Goal: Task Accomplishment & Management: Manage account settings

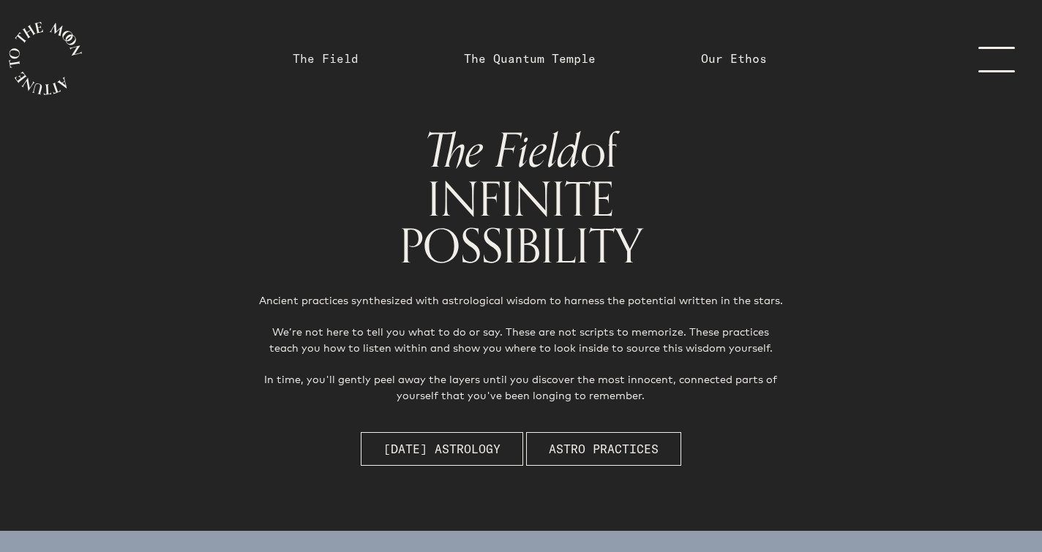
click at [342, 61] on link "The Field" at bounding box center [326, 59] width 66 height 18
click at [1003, 64] on link "menu" at bounding box center [1005, 58] width 73 height 117
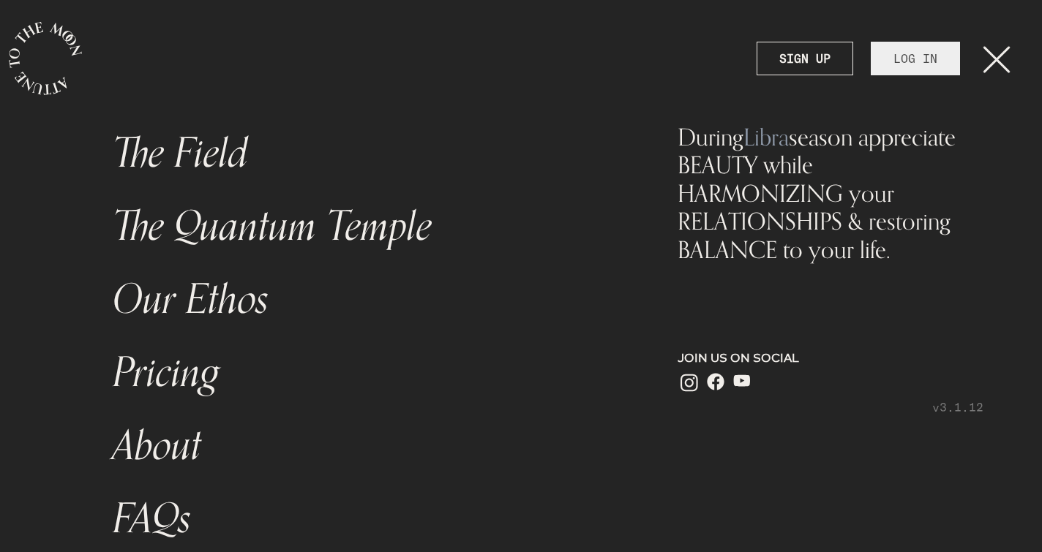
click at [940, 60] on link "LOG IN" at bounding box center [915, 59] width 89 height 34
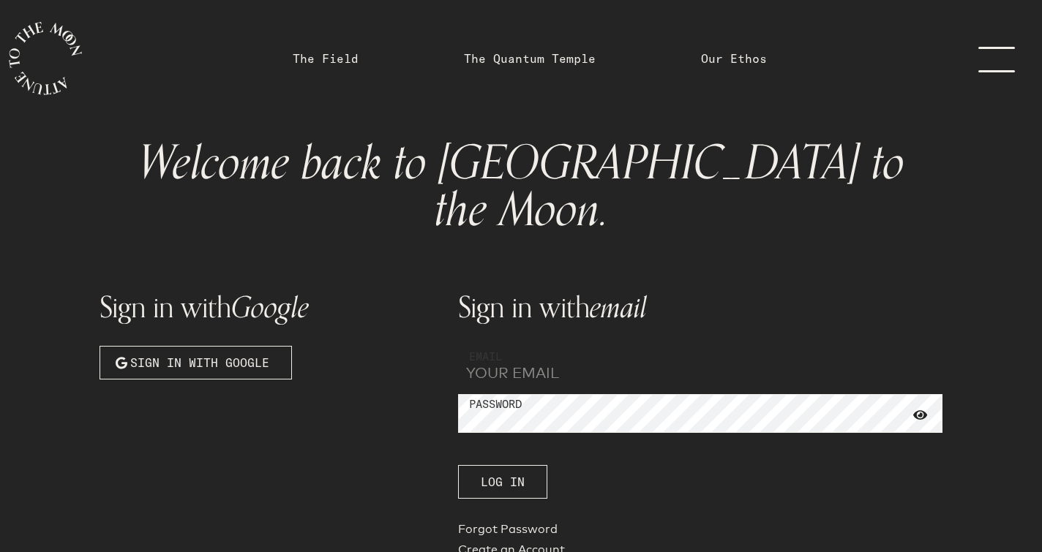
type input "brandeesafran@gmail.com"
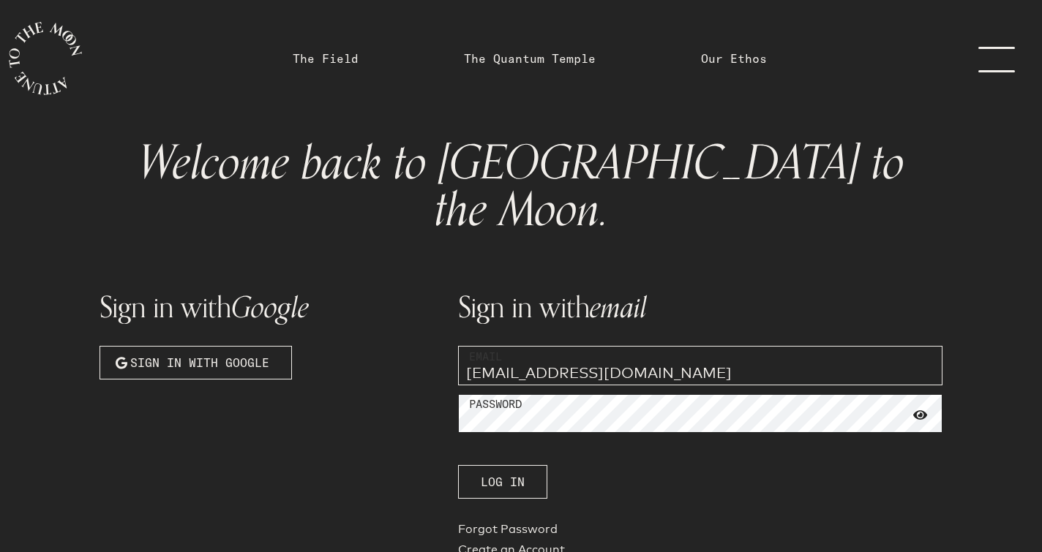
click at [502, 465] on button "Log In" at bounding box center [502, 482] width 89 height 34
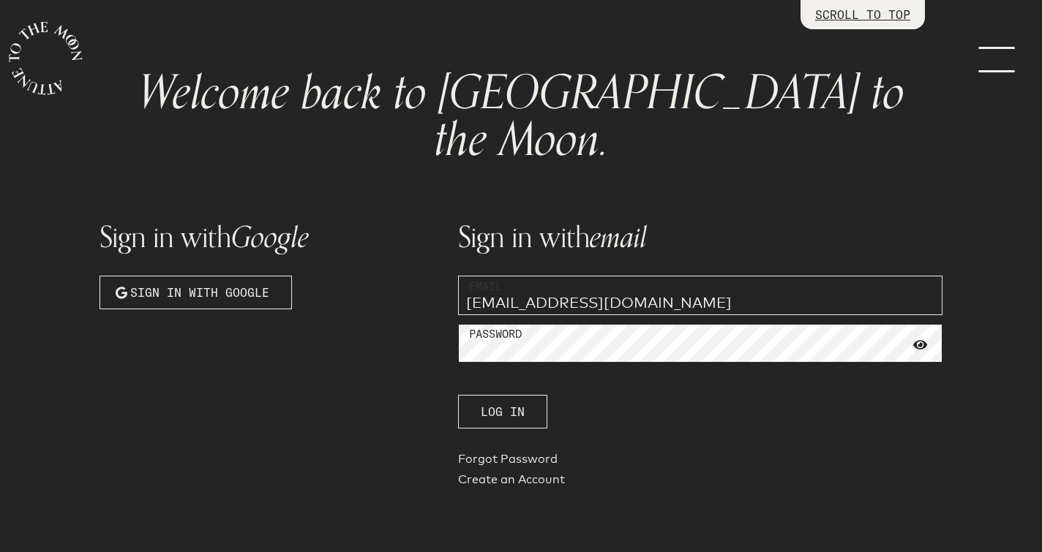
scroll to position [69, 0]
click at [259, 285] on span "Sign in with Google" at bounding box center [199, 294] width 139 height 18
click at [258, 285] on span "Sign in with Google" at bounding box center [199, 294] width 139 height 18
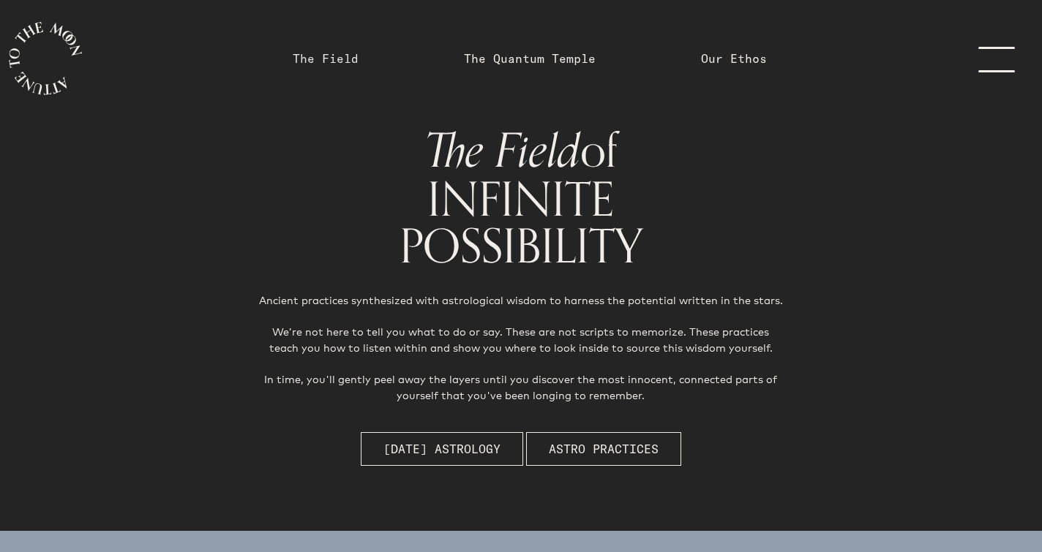
click at [318, 62] on link "The Field" at bounding box center [326, 59] width 66 height 18
click at [322, 67] on link "The Field" at bounding box center [326, 59] width 66 height 18
click at [993, 71] on link "menu" at bounding box center [1005, 58] width 73 height 117
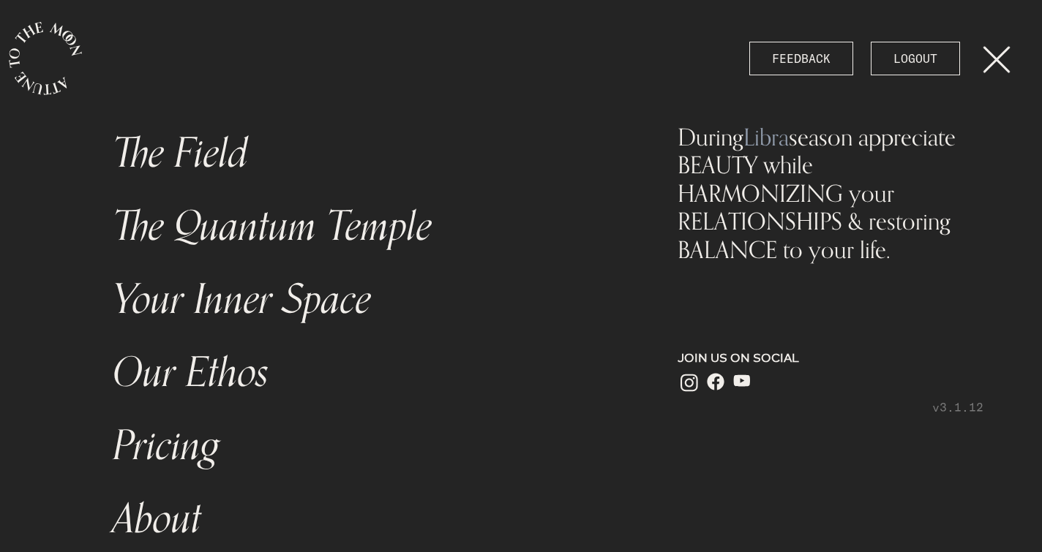
click at [247, 167] on link "The Field" at bounding box center [364, 153] width 521 height 73
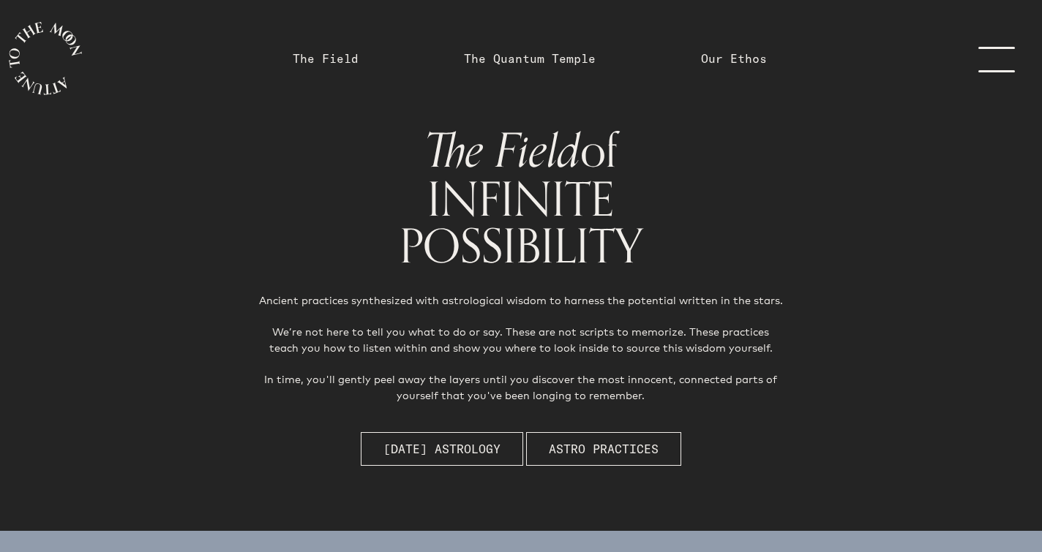
click at [993, 61] on link "menu" at bounding box center [1005, 58] width 73 height 117
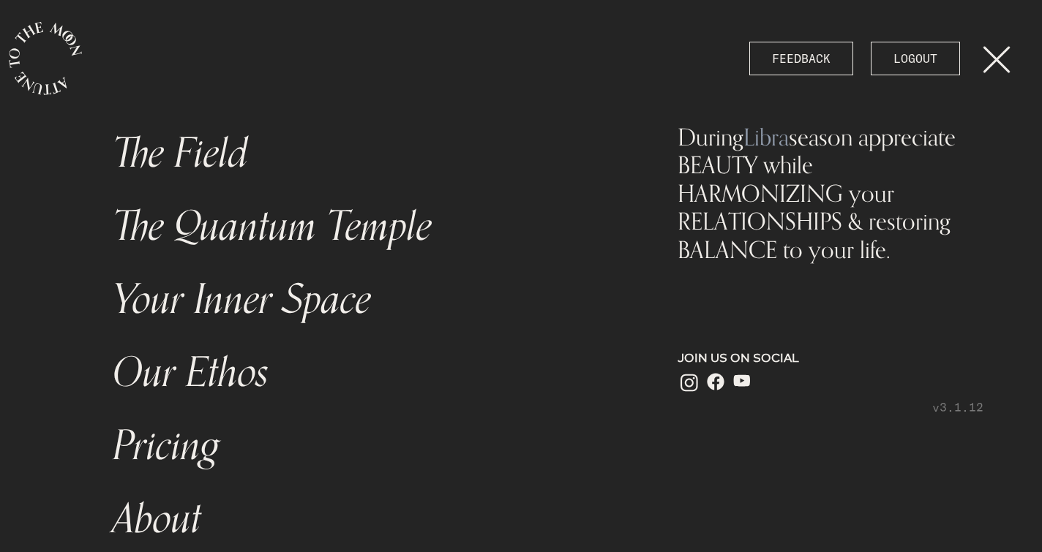
click at [176, 311] on link "Your Inner Space" at bounding box center [364, 299] width 521 height 73
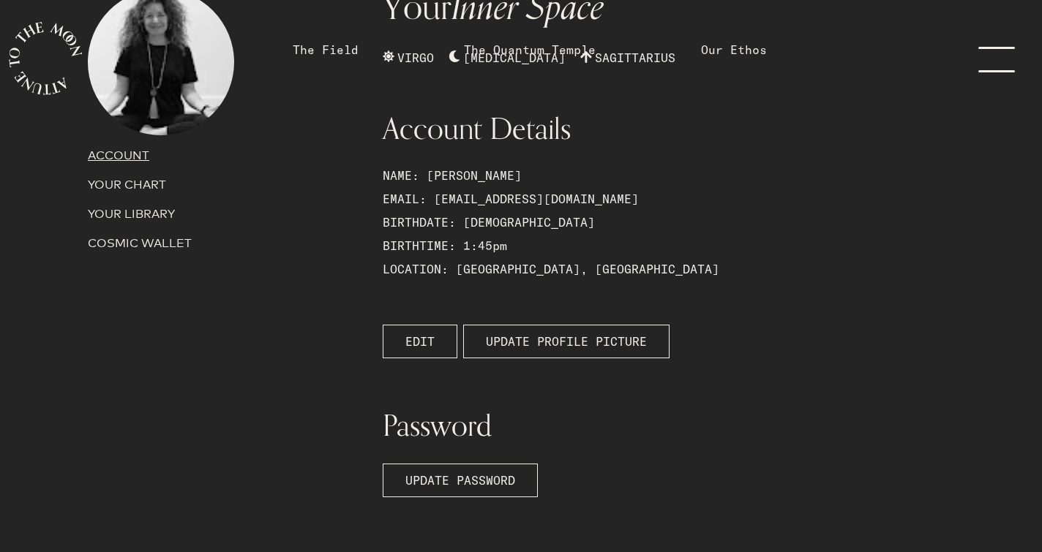
scroll to position [249, 0]
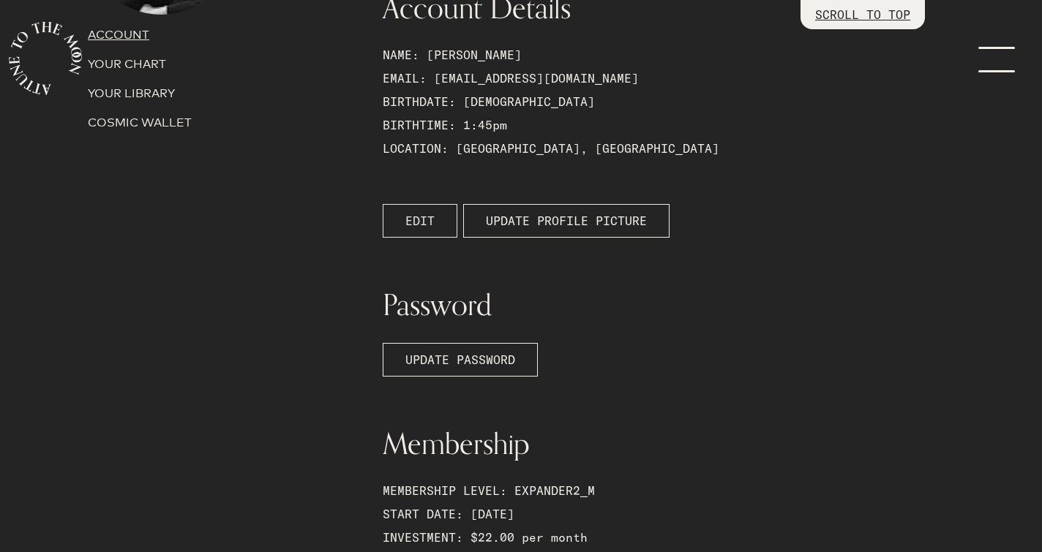
click at [434, 217] on span "EDIT" at bounding box center [419, 221] width 29 height 18
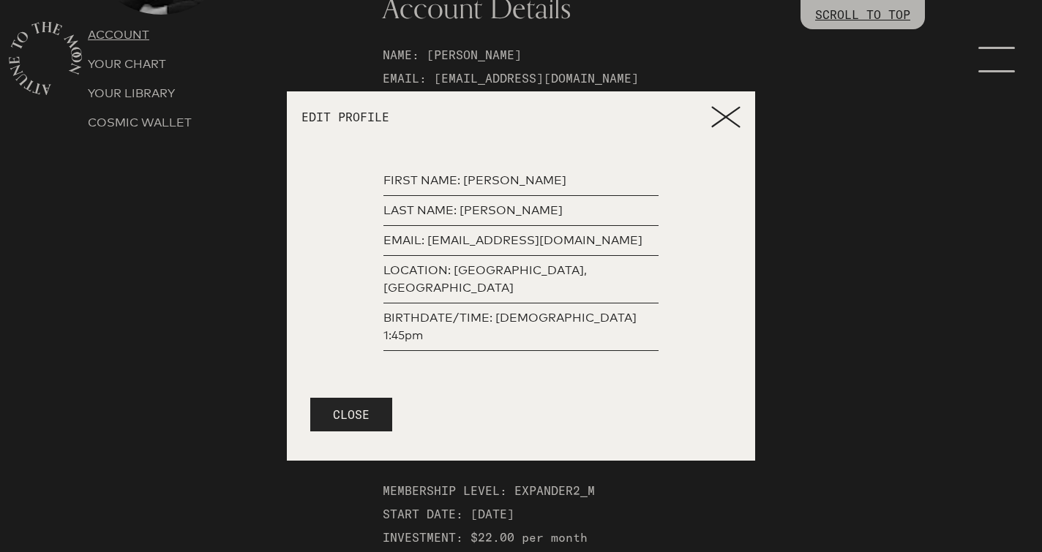
click at [605, 317] on p "BIRTHDATE/TIME: September 9th, 2012, 1:45pm" at bounding box center [520, 326] width 275 height 35
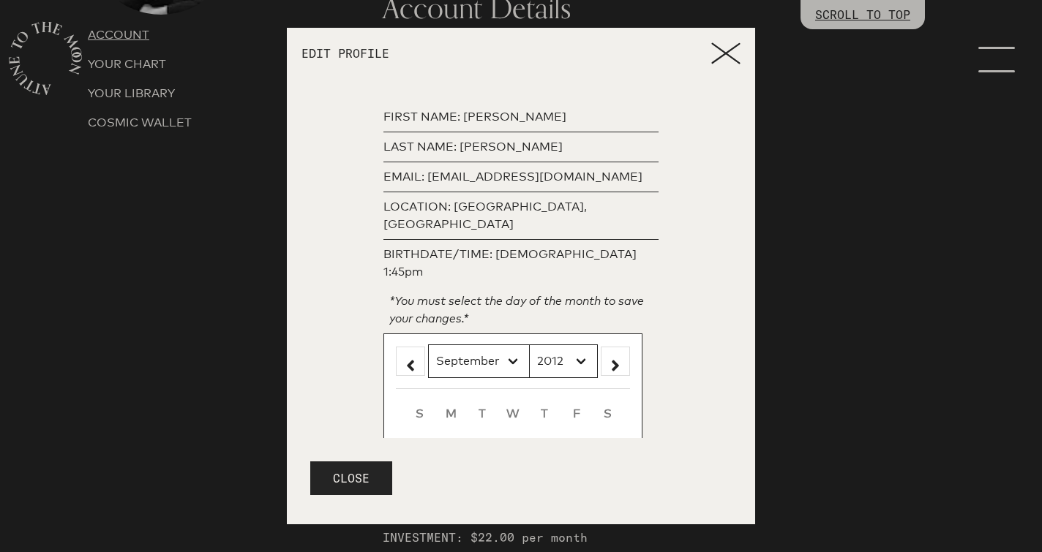
scroll to position [219, 0]
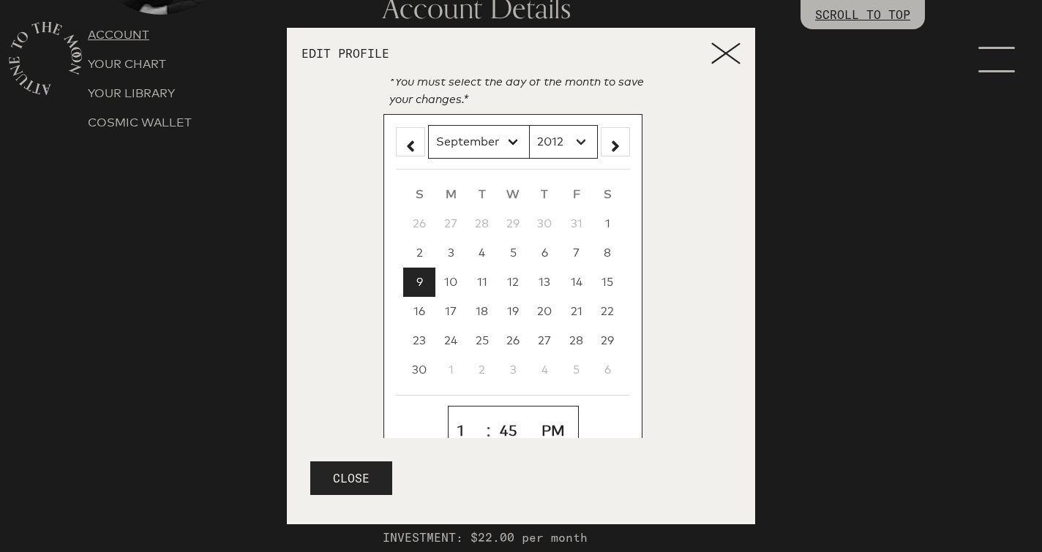
select select "1970"
click at [367, 474] on button "CLOSE" at bounding box center [351, 479] width 82 height 34
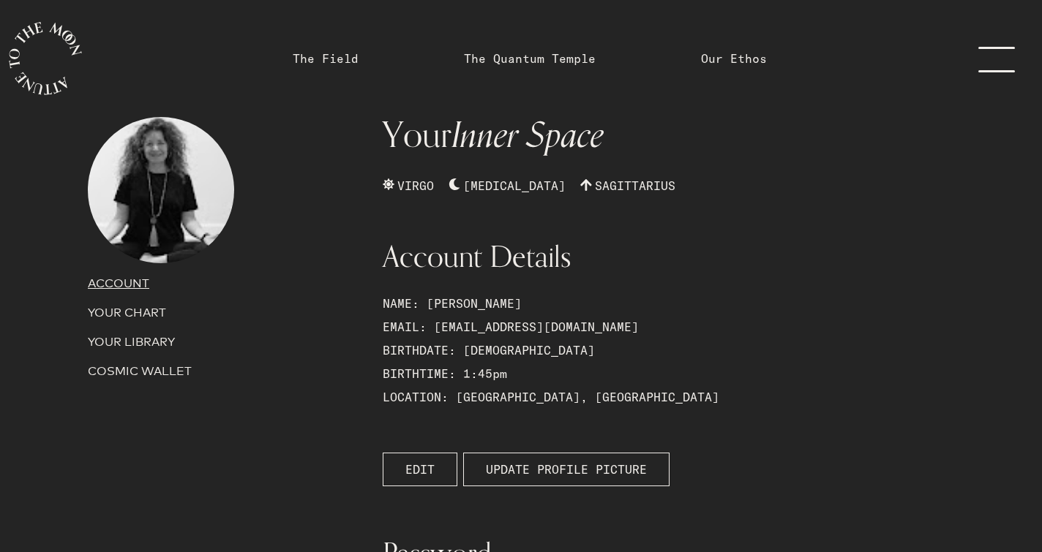
scroll to position [0, 0]
click at [430, 473] on span "EDIT" at bounding box center [419, 470] width 29 height 18
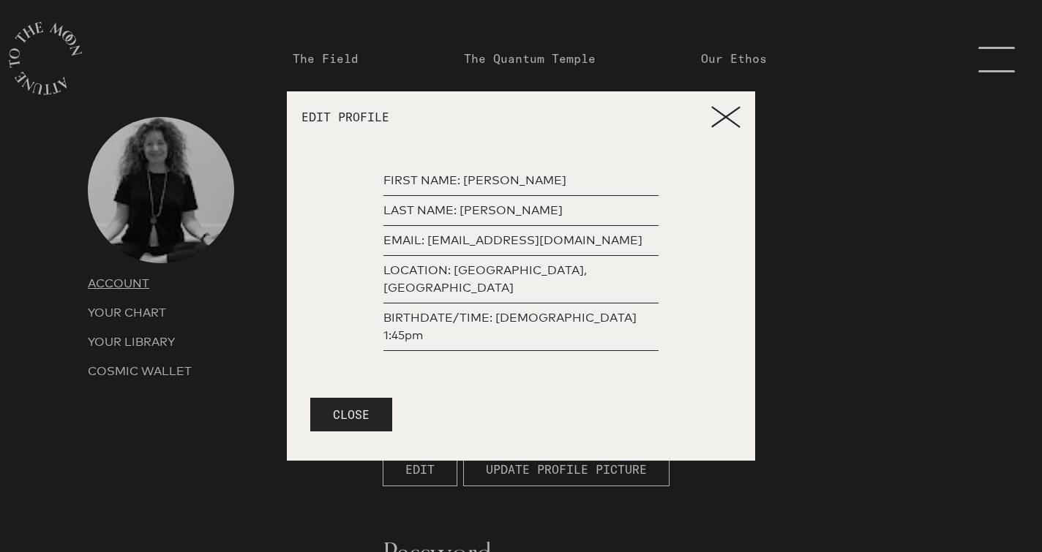
click at [585, 315] on p "BIRTHDATE/TIME: September 9th, 2012, 1:45pm" at bounding box center [520, 326] width 275 height 35
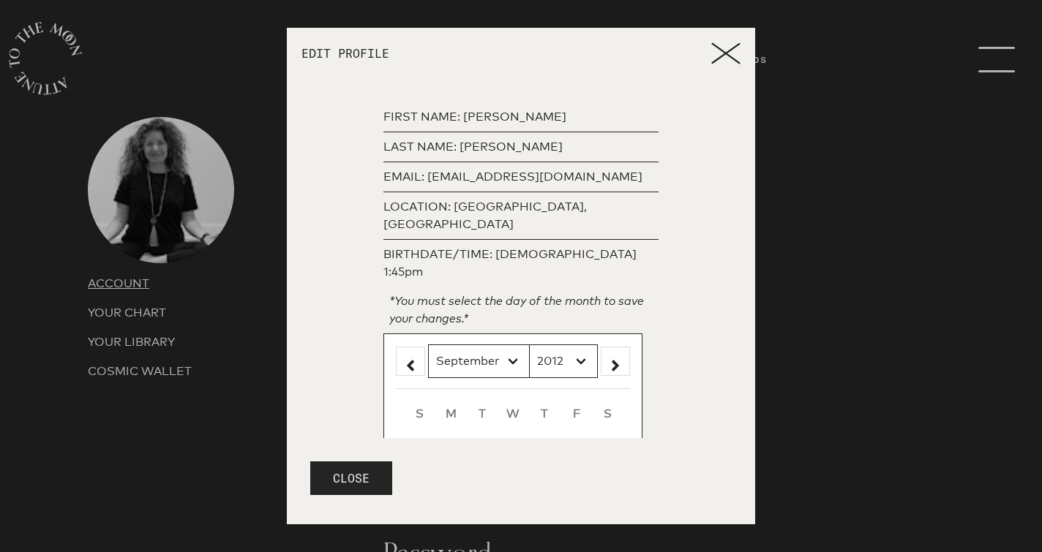
scroll to position [219, 0]
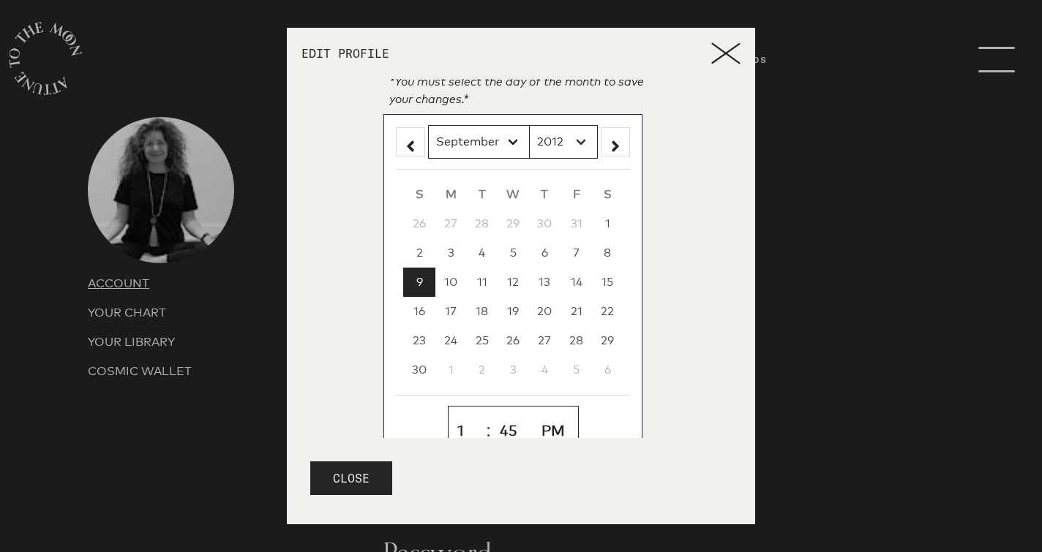
select select "1970"
click at [722, 58] on icon at bounding box center [725, 53] width 29 height 22
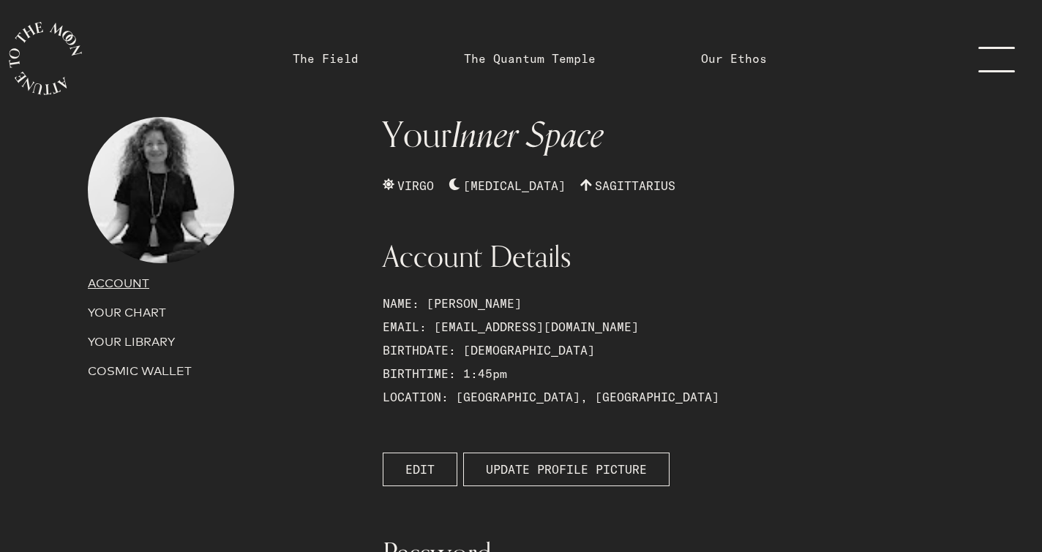
scroll to position [0, 0]
